Goal: Task Accomplishment & Management: Use online tool/utility

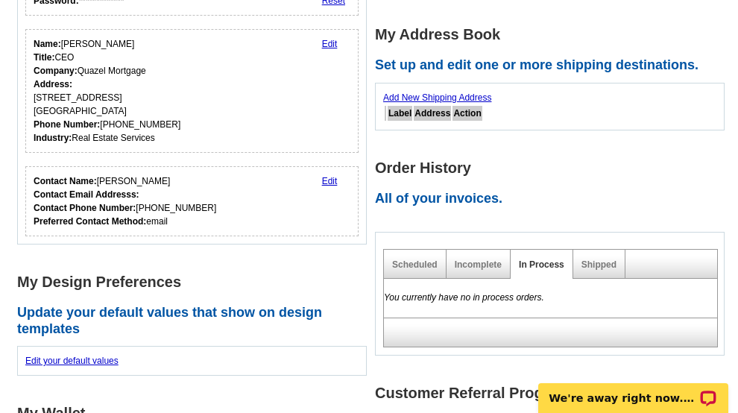
scroll to position [263, 0]
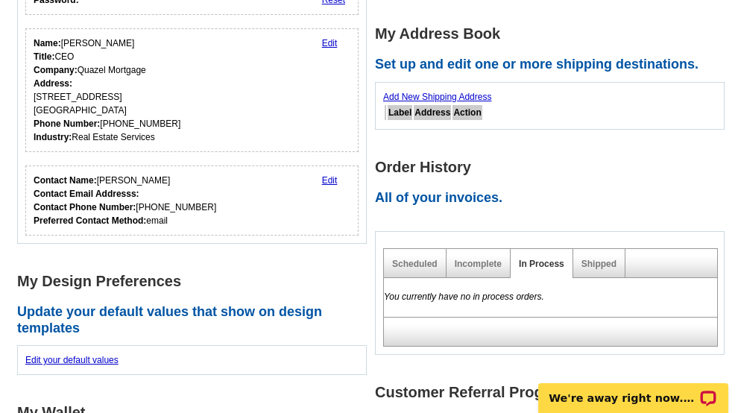
click at [330, 181] on link "Edit" at bounding box center [330, 180] width 16 height 10
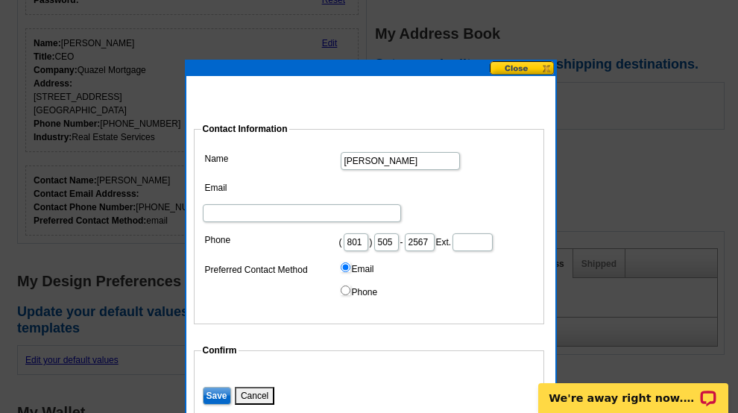
click at [363, 204] on input "Email" at bounding box center [302, 213] width 198 height 18
click at [374, 204] on input "[PERSON_NAME]@" at bounding box center [302, 213] width 198 height 18
type input "[PERSON_NAME][EMAIL_ADDRESS][DOMAIN_NAME]"
click at [291, 298] on dd "Email Phone" at bounding box center [369, 282] width 336 height 46
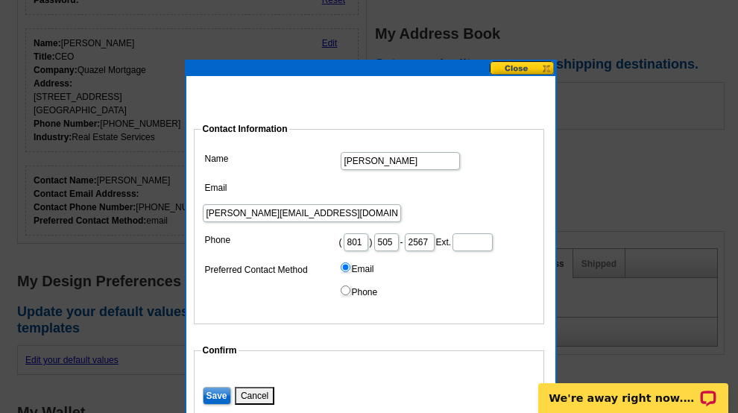
click at [219, 396] on input "Save" at bounding box center [217, 396] width 28 height 18
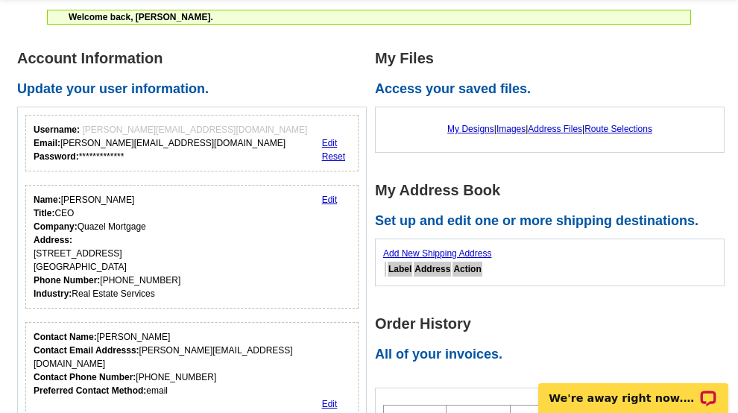
scroll to position [106, 0]
click at [464, 131] on link "My Designs" at bounding box center [471, 129] width 47 height 10
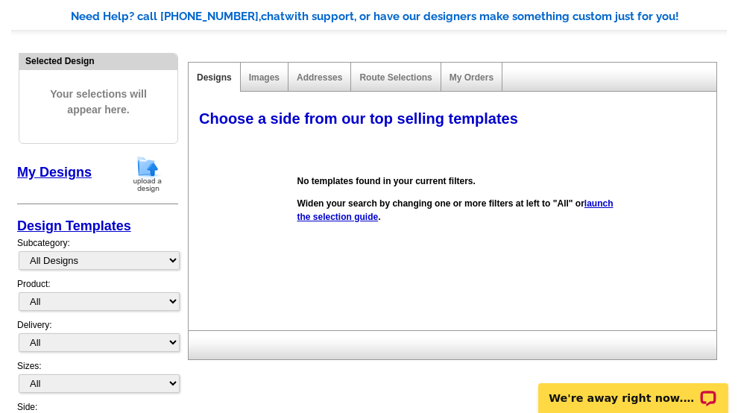
scroll to position [114, 0]
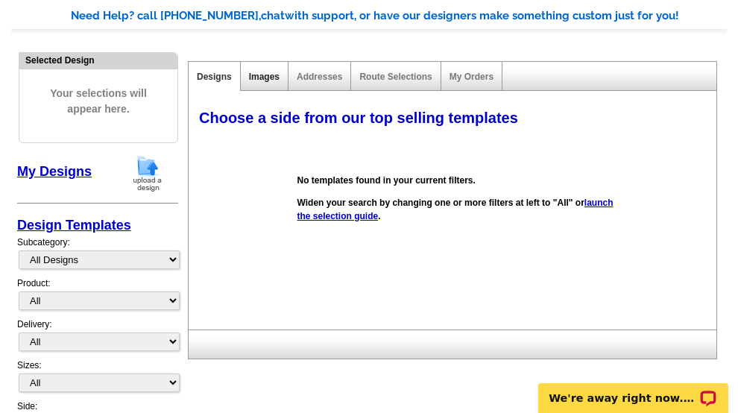
click at [267, 72] on link "Images" at bounding box center [264, 77] width 31 height 10
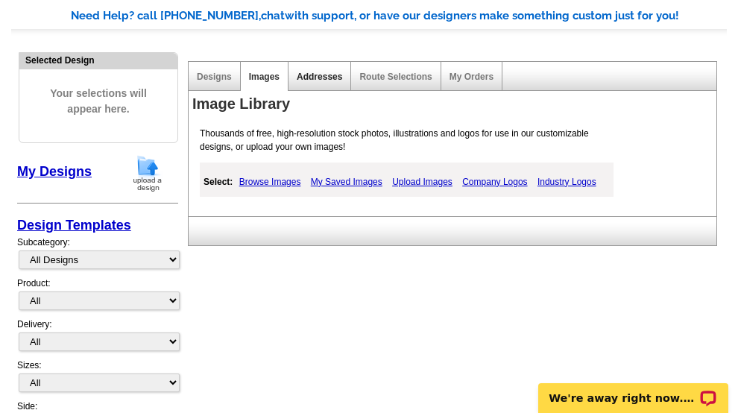
click at [323, 75] on link "Addresses" at bounding box center [320, 77] width 46 height 10
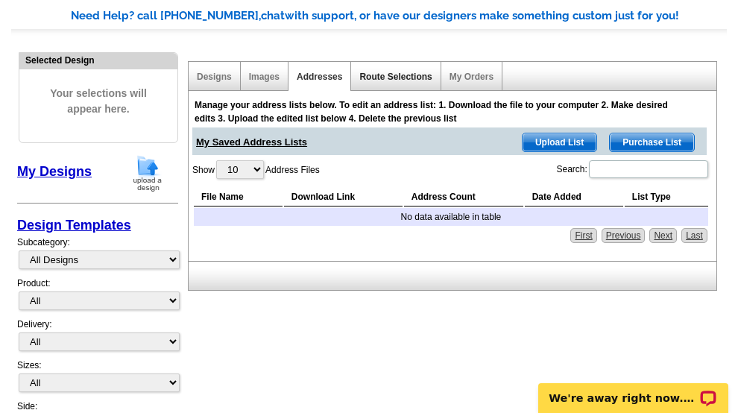
click at [381, 80] on link "Route Selections" at bounding box center [396, 77] width 72 height 10
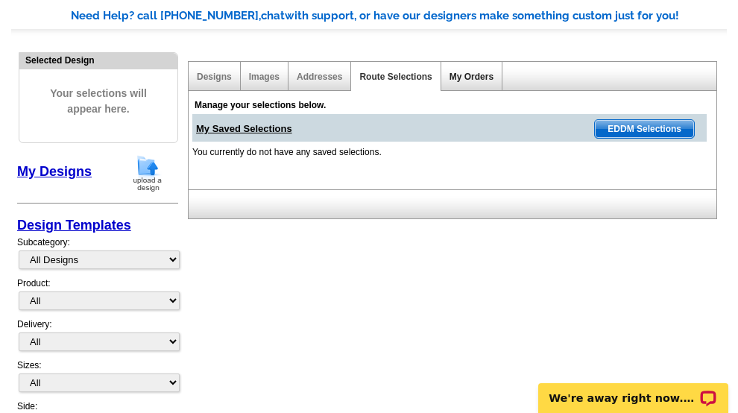
click at [461, 75] on link "My Orders" at bounding box center [472, 77] width 44 height 10
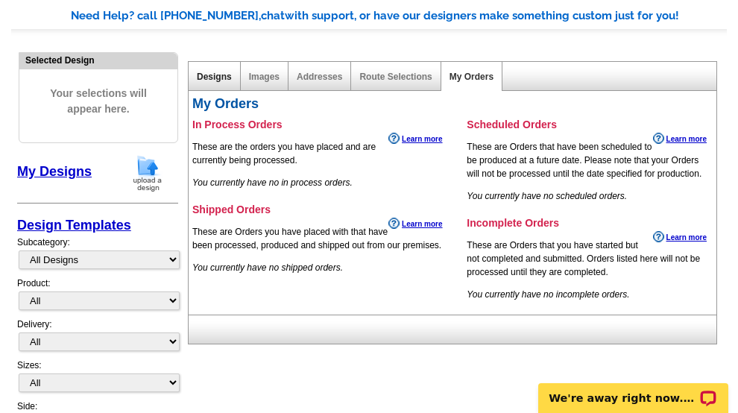
click at [211, 76] on link "Designs" at bounding box center [214, 77] width 35 height 10
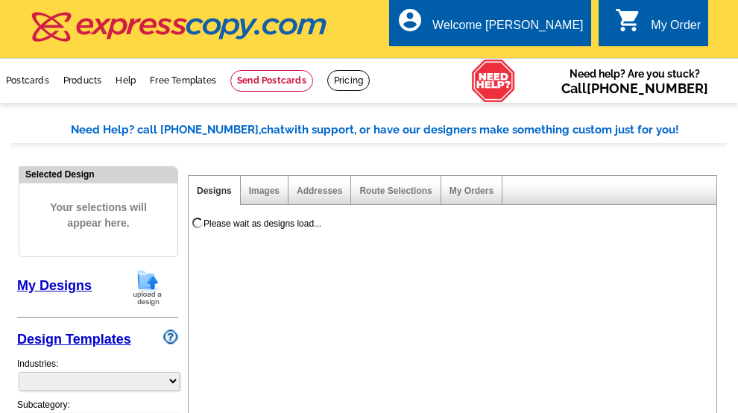
select select "785"
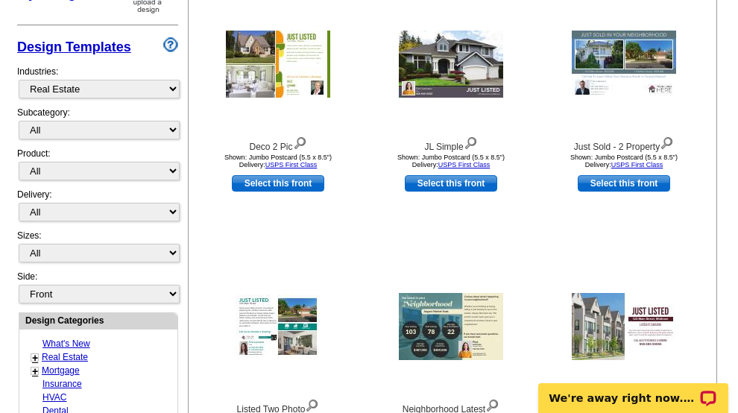
scroll to position [292, 0]
click at [173, 129] on select "All RE/MAX® Referrals Keller Williams® Berkshire Hathaway Home Services Century…" at bounding box center [99, 130] width 161 height 19
click at [189, 245] on div "Choose the front image from our top selling templates Select one of the templat…" at bounding box center [456, 231] width 534 height 618
click at [172, 170] on select "All Postcards Letters and flyers Business Cards Door Hangers Greeting Cards" at bounding box center [99, 171] width 161 height 19
select select "1"
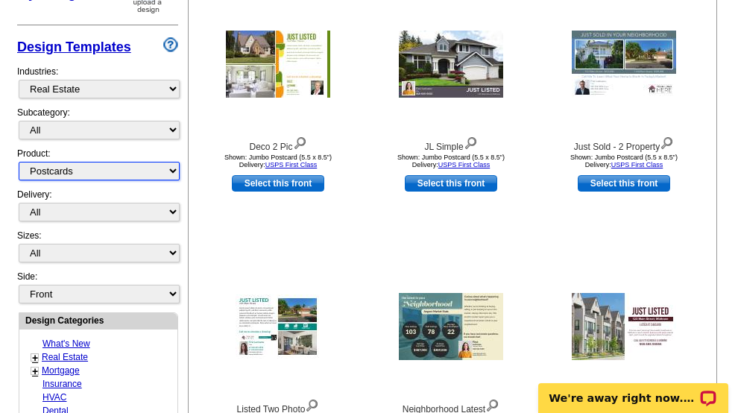
click at [19, 162] on select "All Postcards Letters and flyers Business Cards Door Hangers Greeting Cards" at bounding box center [99, 171] width 161 height 19
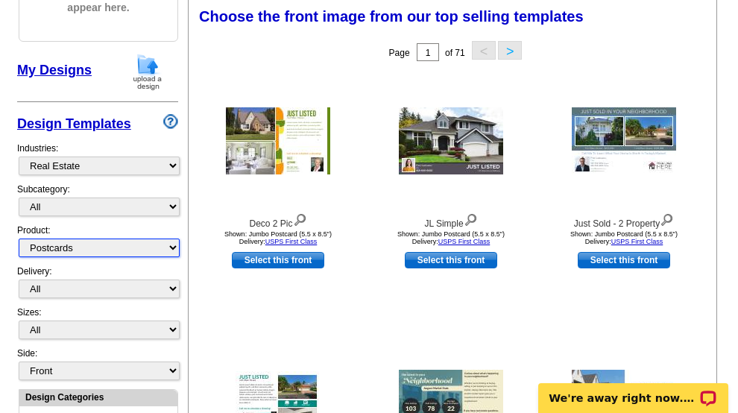
scroll to position [216, 0]
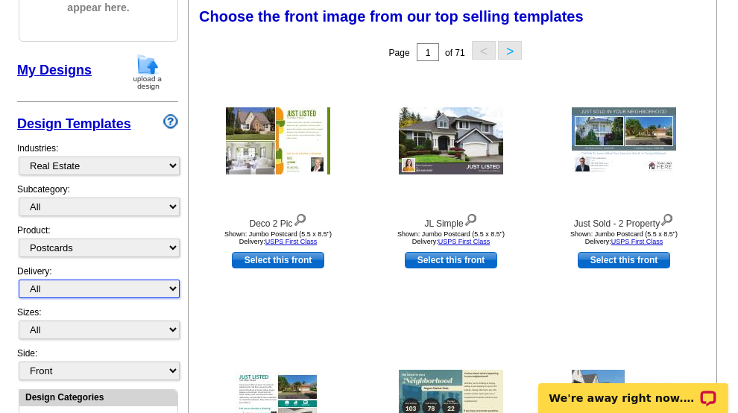
click at [172, 289] on select "All First Class Mail Shipped to Me EDDM Save 66% on Postage" at bounding box center [99, 289] width 161 height 19
click at [187, 339] on div "Designs Images Addresses Route Selections My Orders Choose the front image from…" at bounding box center [452, 305] width 536 height 717
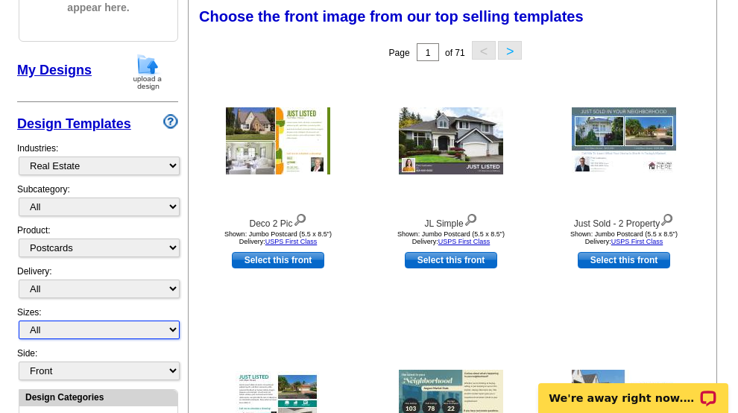
click at [172, 327] on select "All Jumbo Postcard (5.5" x 8.5") Regular Postcard (4.25" x 5.6") Panoramic Post…" at bounding box center [99, 330] width 161 height 19
select select "14"
click at [19, 321] on select "All Jumbo Postcard (5.5" x 8.5") Regular Postcard (4.25" x 5.6") Panoramic Post…" at bounding box center [99, 330] width 161 height 19
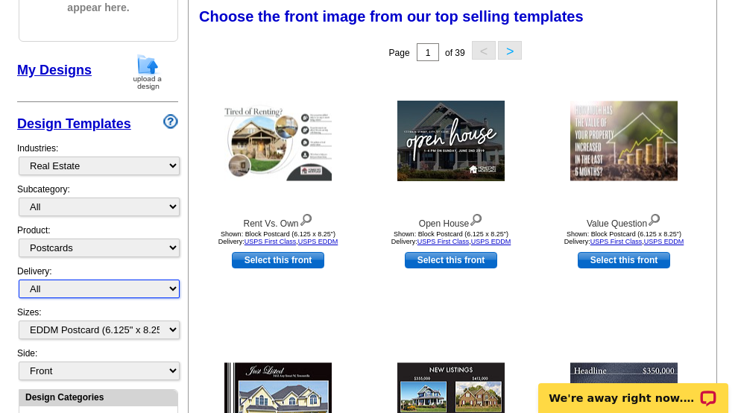
click at [173, 292] on select "All First Class Mail Shipped to Me EDDM Save 66% on Postage" at bounding box center [99, 289] width 161 height 19
select select "4"
click at [19, 280] on select "All First Class Mail Shipped to Me EDDM Save 66% on Postage" at bounding box center [99, 289] width 161 height 19
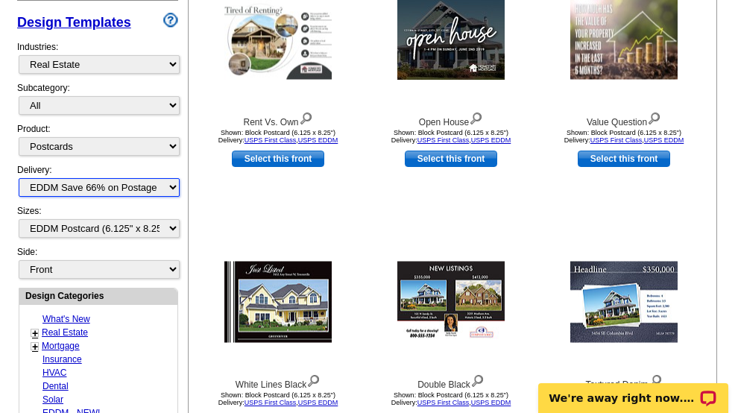
scroll to position [323, 0]
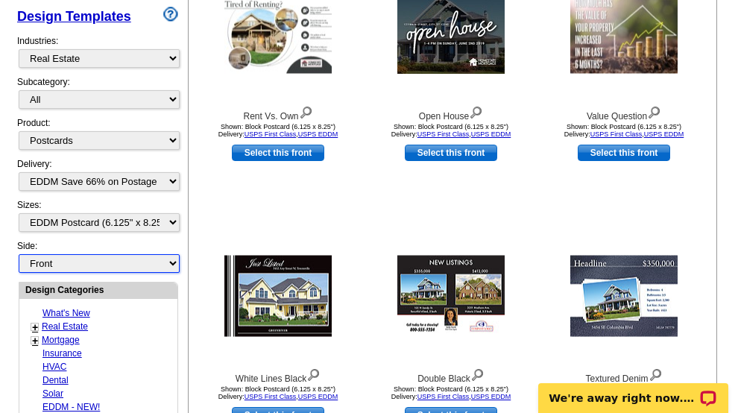
click at [173, 264] on select "Front Back" at bounding box center [99, 263] width 161 height 19
select select "front"
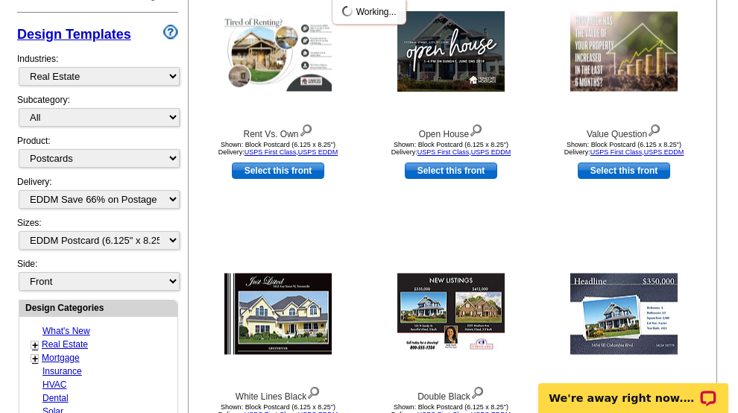
click at [173, 257] on div "Sizes: All Jumbo Postcard (5.5" x 8.5") Regular Postcard (4.25" x 5.6") Panoram…" at bounding box center [97, 236] width 161 height 41
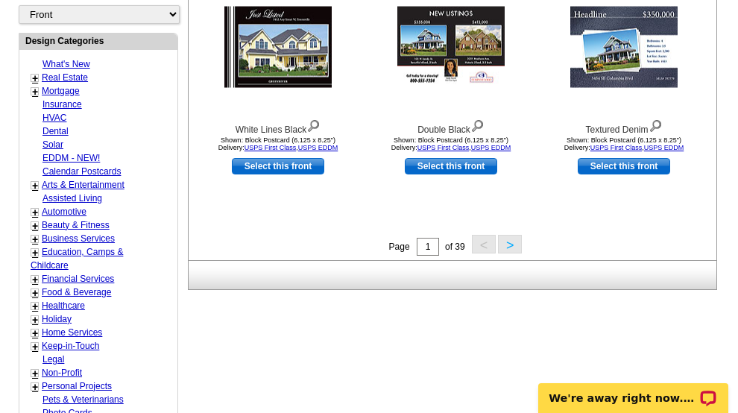
scroll to position [573, 0]
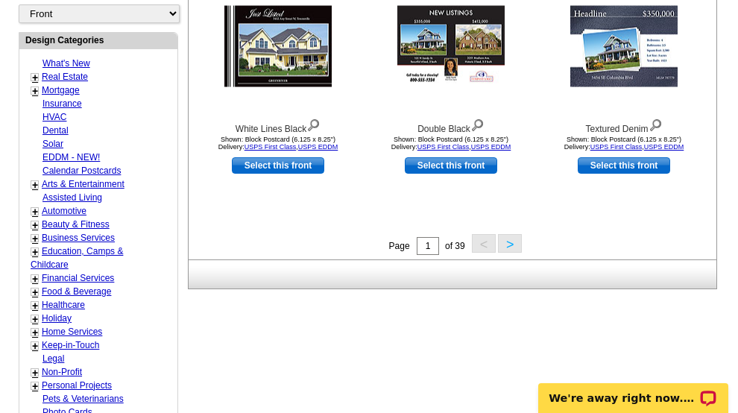
click at [512, 245] on button ">" at bounding box center [510, 243] width 24 height 19
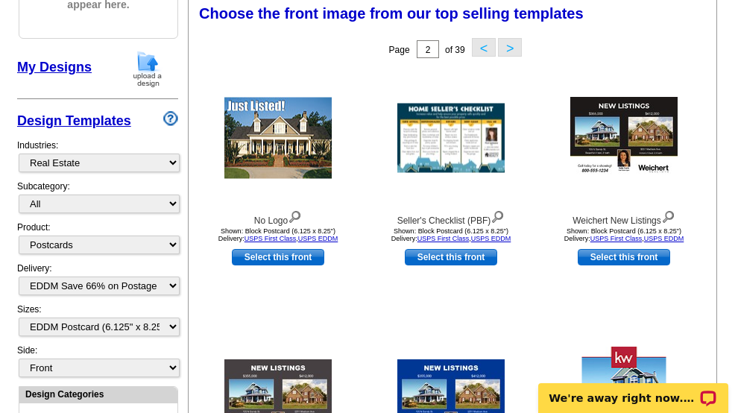
scroll to position [216, 0]
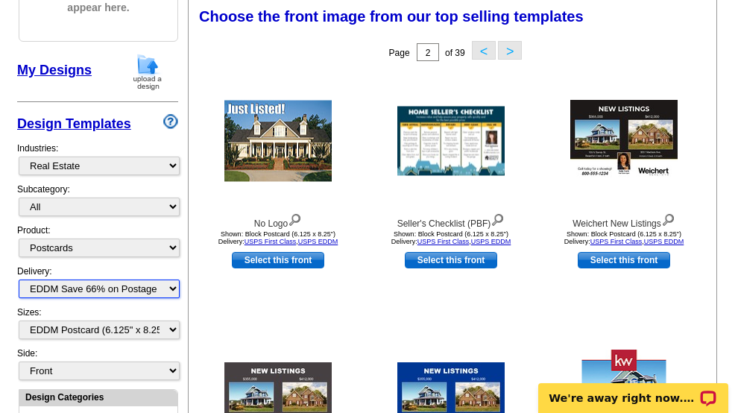
click at [170, 289] on select "All First Class Mail Shipped to Me EDDM Save 66% on Postage" at bounding box center [99, 289] width 161 height 19
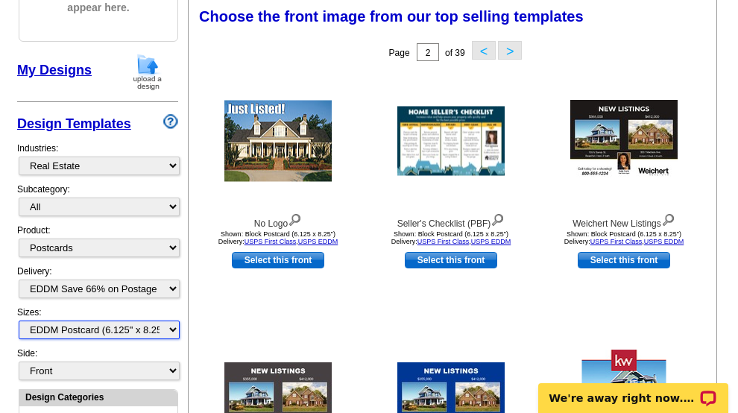
click at [175, 329] on select "All Jumbo Postcard (5.5" x 8.5") Regular Postcard (4.25" x 5.6") Panoramic Post…" at bounding box center [99, 330] width 161 height 19
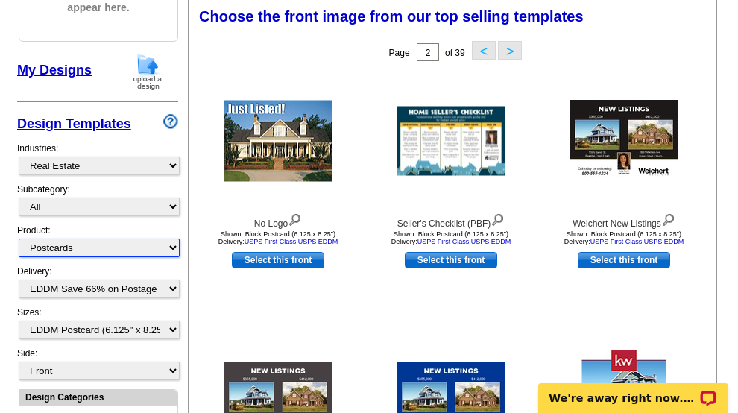
click at [175, 247] on select "All Postcards Letters and flyers Business Cards Door Hangers Greeting Cards" at bounding box center [99, 248] width 161 height 19
select select "2"
click at [19, 239] on select "All Postcards Letters and flyers Business Cards Door Hangers Greeting Cards" at bounding box center [99, 248] width 161 height 19
select select
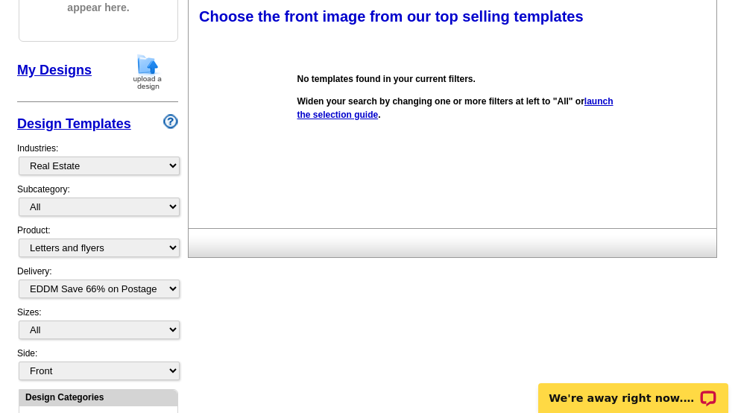
click at [312, 115] on link "launch the selection guide" at bounding box center [456, 108] width 316 height 24
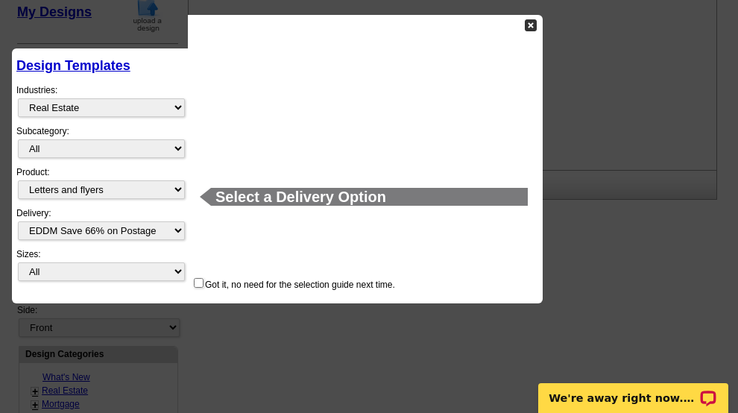
scroll to position [275, 0]
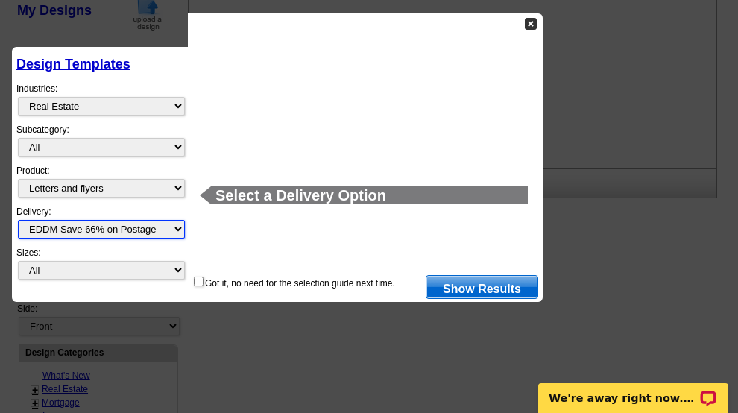
click at [180, 224] on select "All First Class Mail Shipped to Me EDDM Save 66% on Postage" at bounding box center [101, 229] width 167 height 19
select select
click at [18, 220] on select "All First Class Mail Shipped to Me EDDM Save 66% on Postage" at bounding box center [101, 229] width 167 height 19
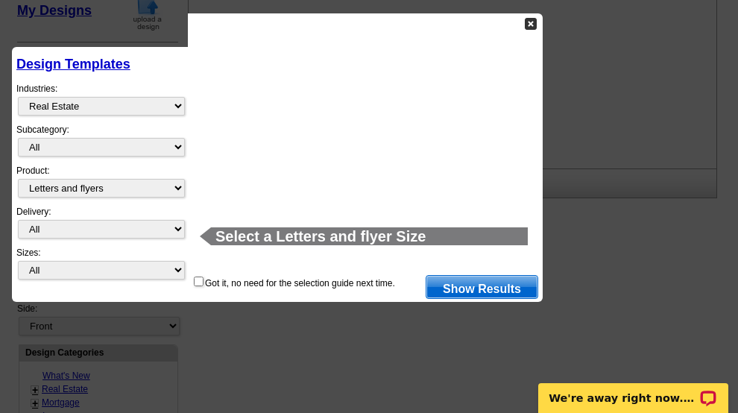
click at [454, 289] on link "Show Results" at bounding box center [482, 287] width 113 height 24
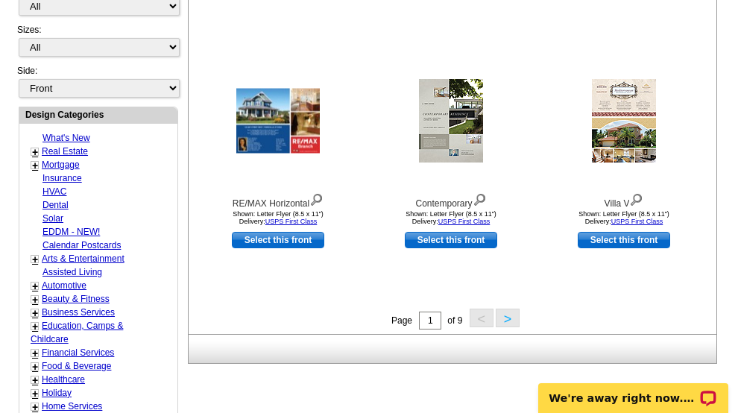
scroll to position [499, 0]
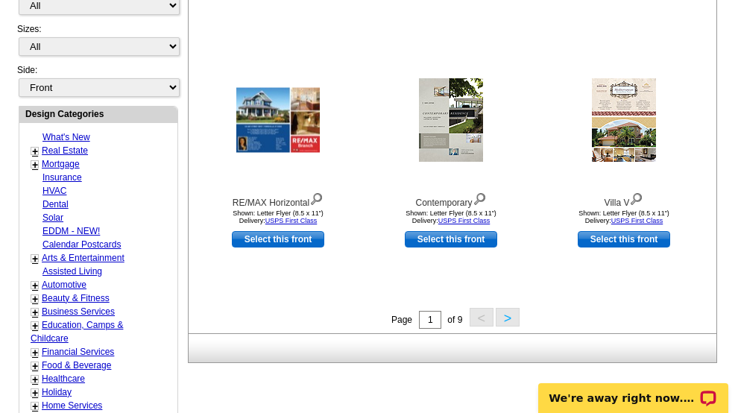
click at [512, 321] on button ">" at bounding box center [508, 317] width 24 height 19
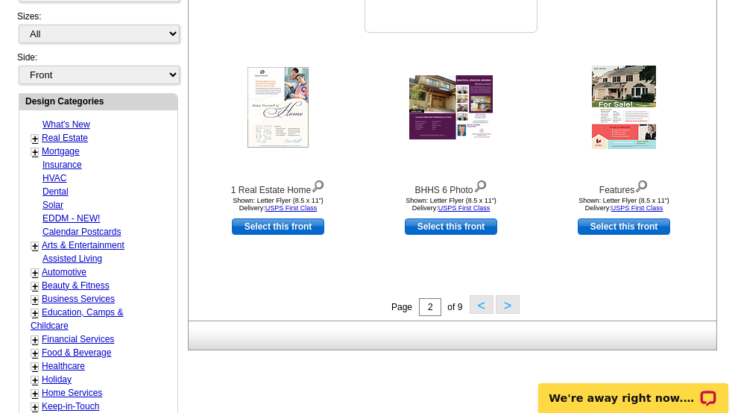
scroll to position [512, 0]
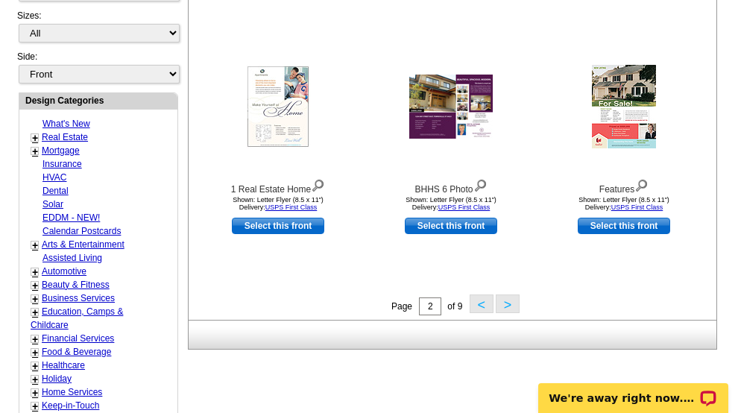
click at [508, 303] on button ">" at bounding box center [508, 304] width 24 height 19
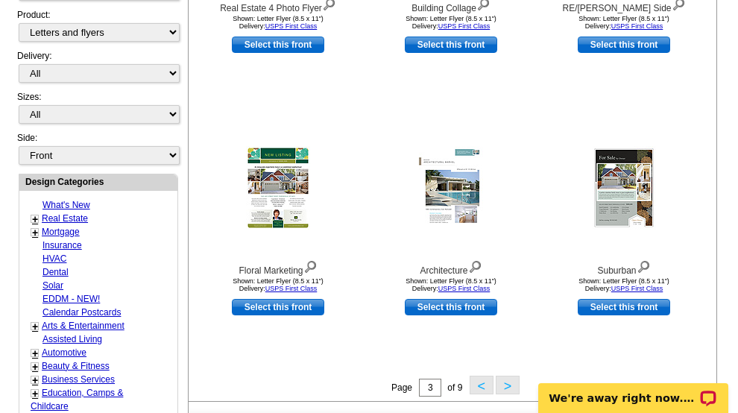
scroll to position [439, 0]
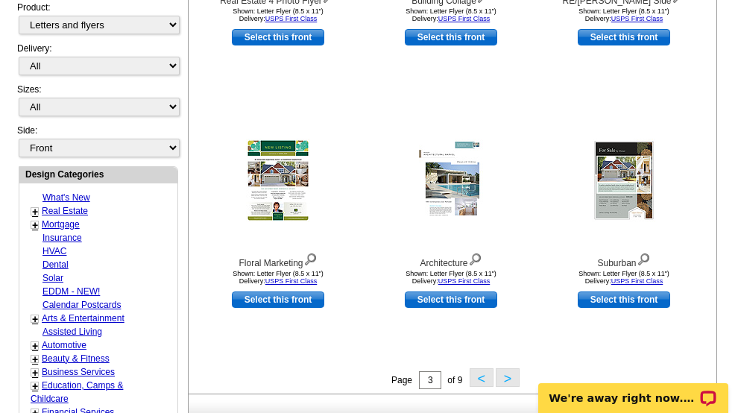
click at [506, 383] on button ">" at bounding box center [508, 378] width 24 height 19
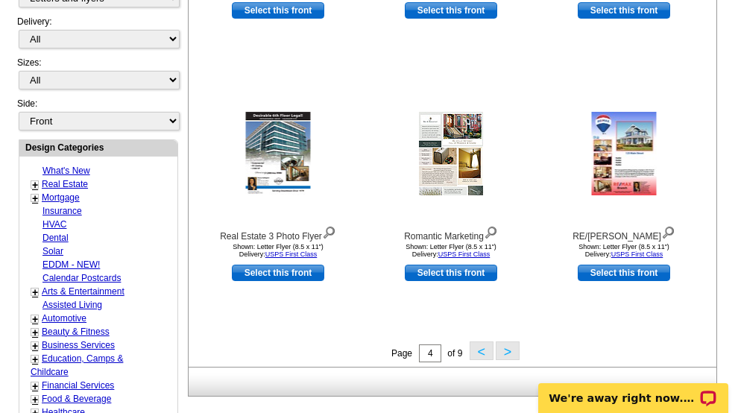
scroll to position [467, 0]
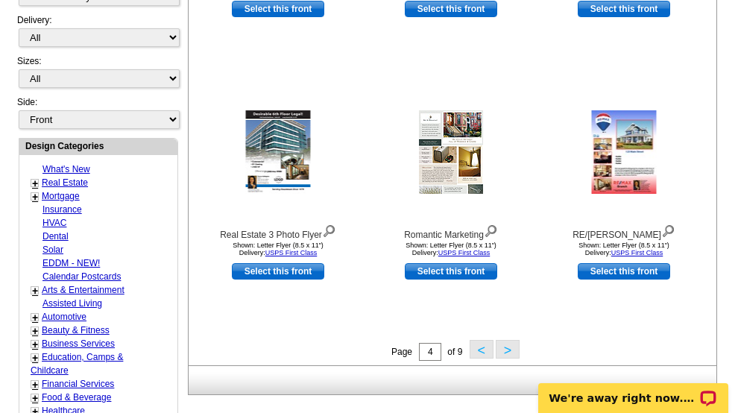
click at [507, 355] on button ">" at bounding box center [508, 349] width 24 height 19
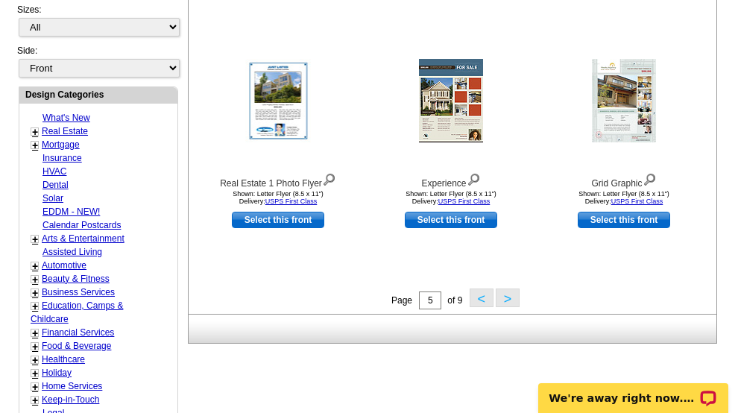
scroll to position [518, 0]
click at [512, 303] on button ">" at bounding box center [508, 298] width 24 height 19
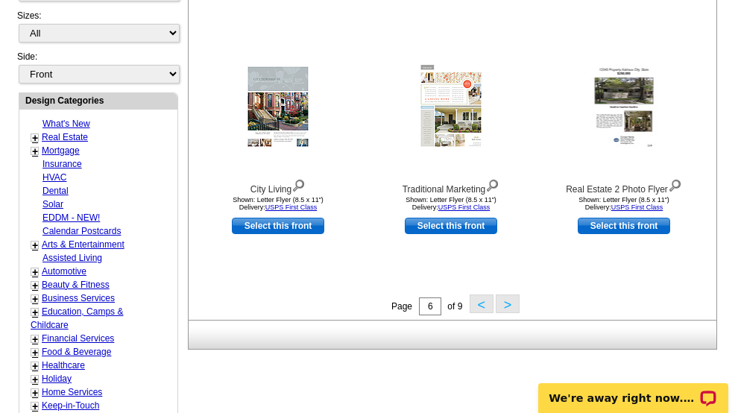
scroll to position [513, 0]
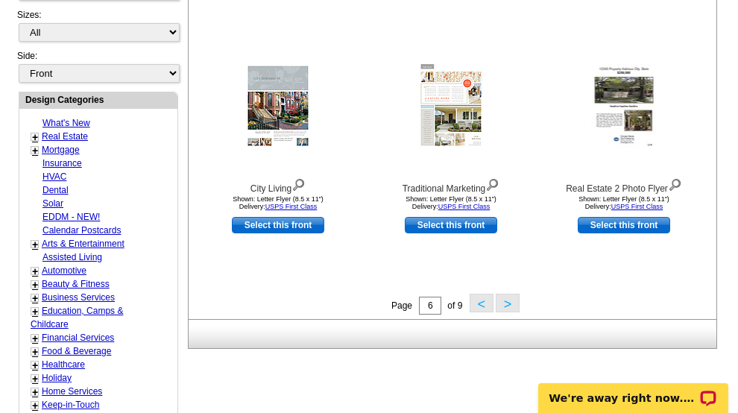
click at [512, 303] on button ">" at bounding box center [508, 303] width 24 height 19
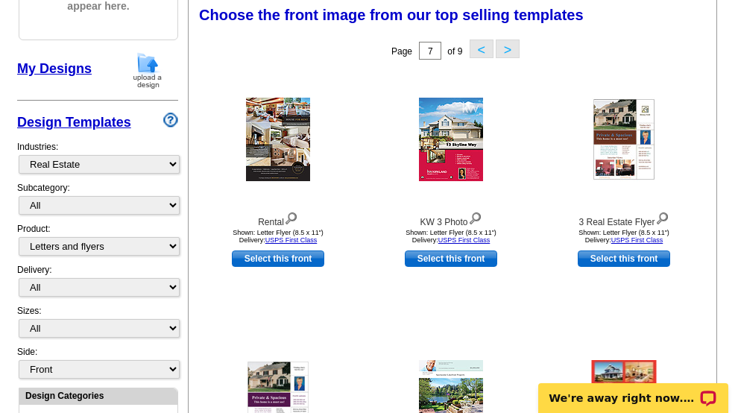
scroll to position [216, 0]
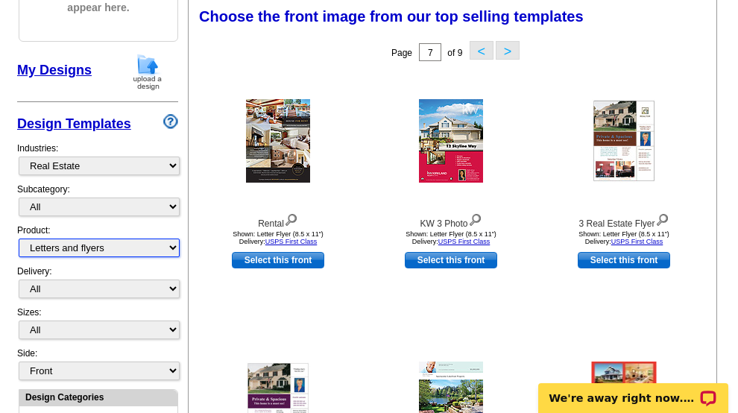
click at [174, 247] on select "All Postcards Letters and flyers Business Cards Door Hangers Greeting Cards" at bounding box center [99, 248] width 161 height 19
select select "1"
click at [19, 239] on select "All Postcards Letters and flyers Business Cards Door Hangers Greeting Cards" at bounding box center [99, 248] width 161 height 19
